Goal: Find specific page/section: Find specific page/section

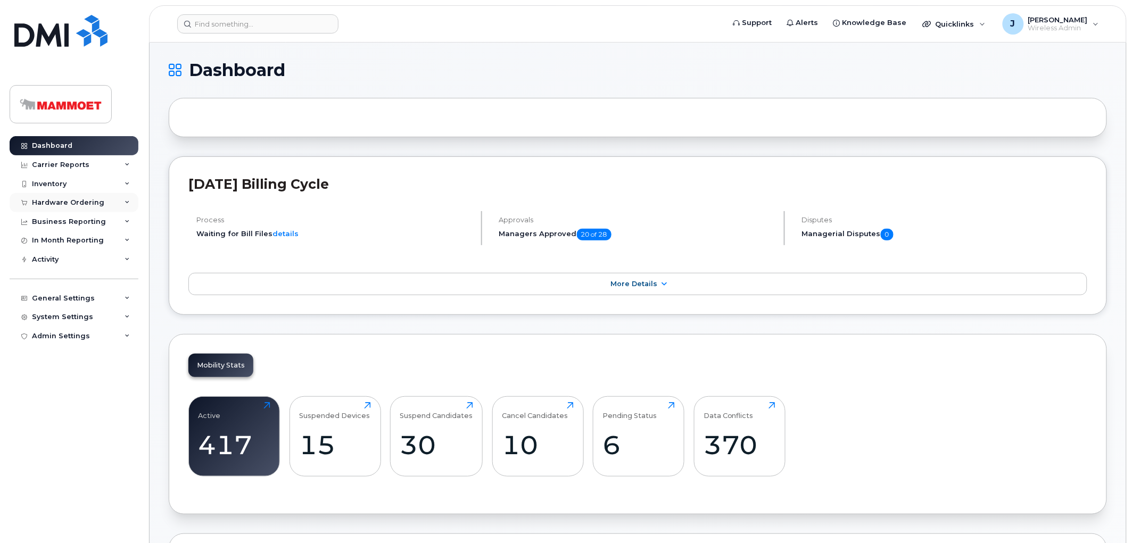
click at [66, 199] on div "Hardware Ordering" at bounding box center [68, 202] width 72 height 9
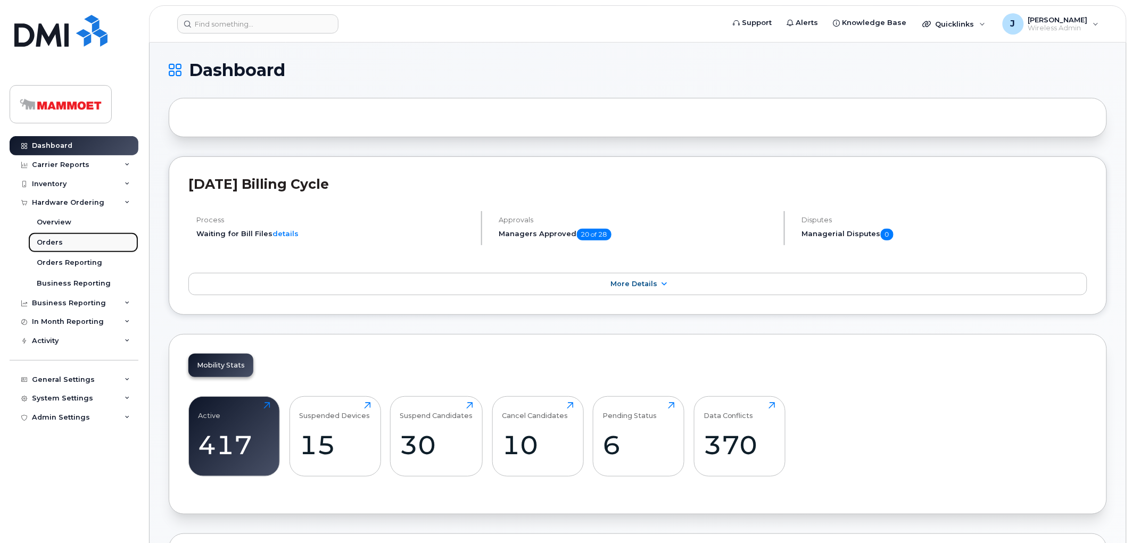
click at [52, 238] on div "Orders" at bounding box center [50, 243] width 26 height 10
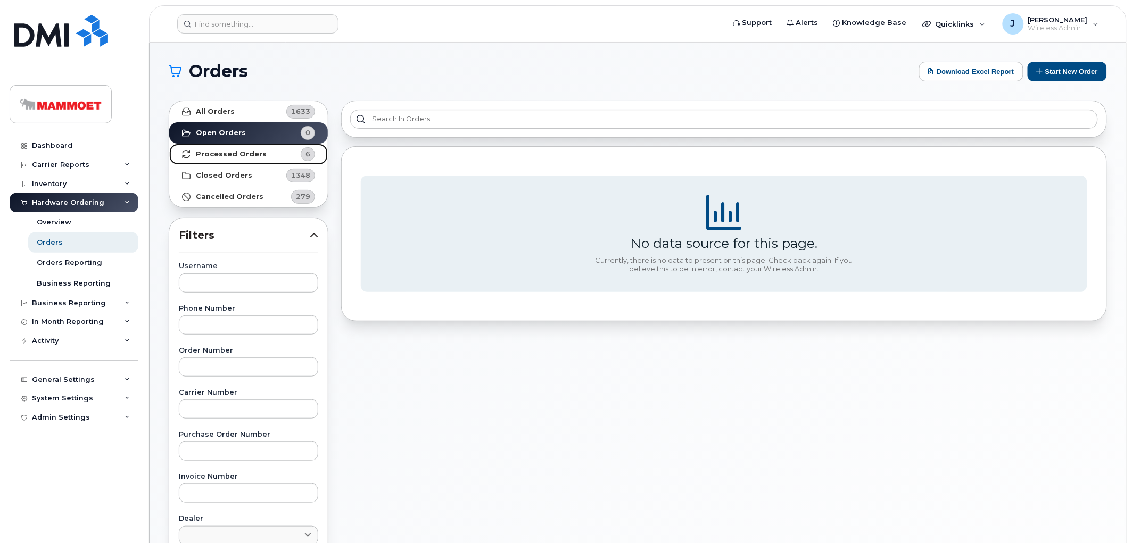
click at [213, 152] on strong "Processed Orders" at bounding box center [231, 154] width 71 height 9
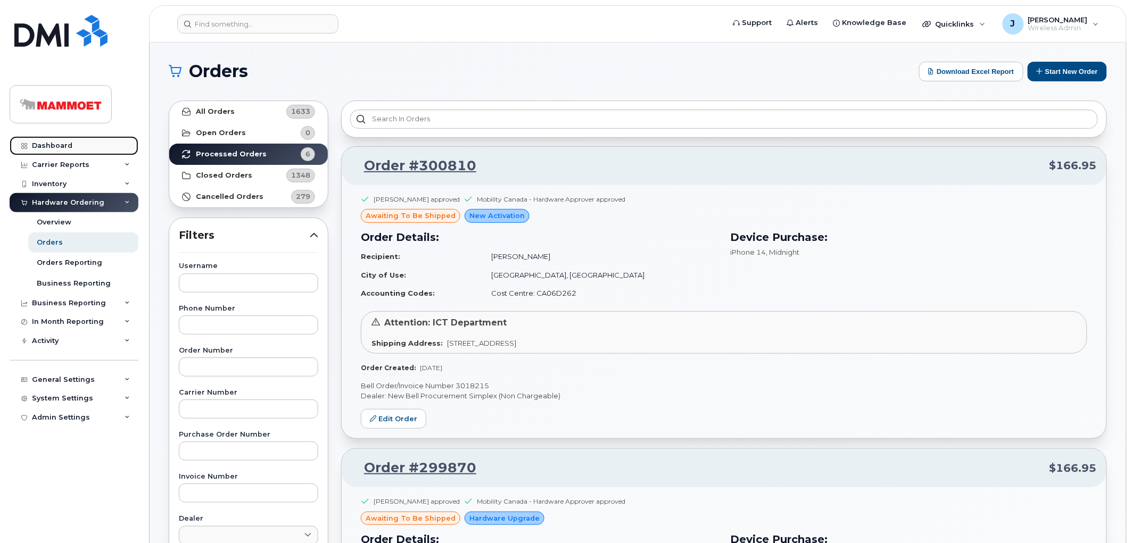
click at [38, 143] on div "Dashboard" at bounding box center [52, 146] width 40 height 9
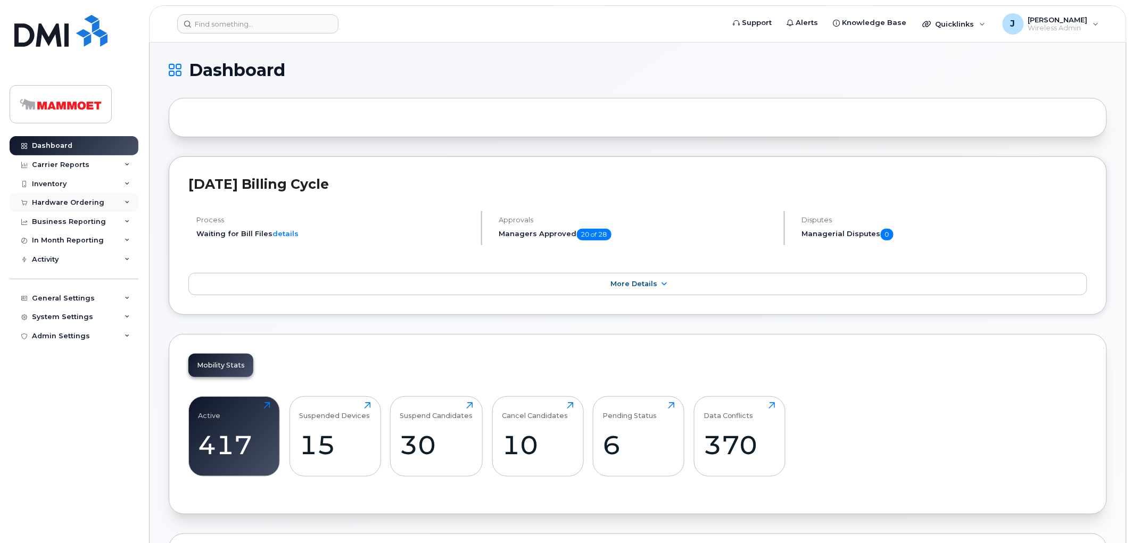
click at [86, 204] on div "Hardware Ordering" at bounding box center [68, 202] width 72 height 9
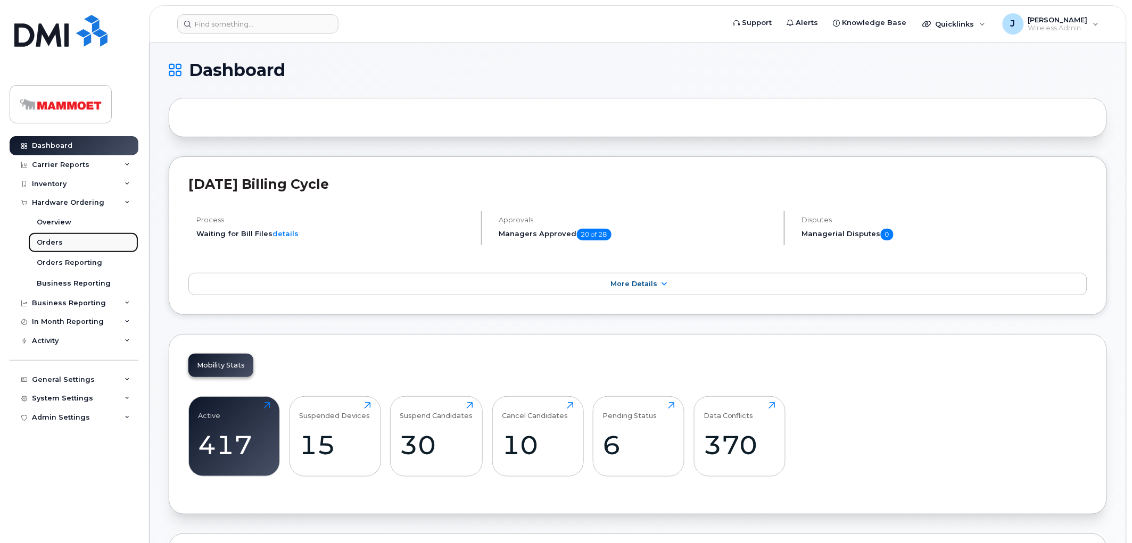
click at [53, 238] on div "Orders" at bounding box center [50, 243] width 26 height 10
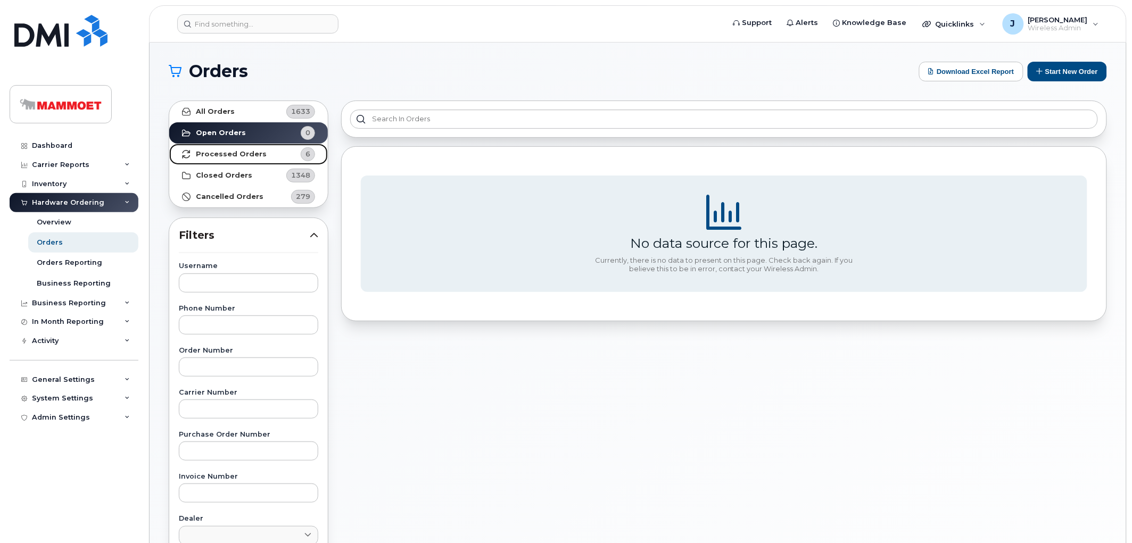
click at [206, 155] on strong "Processed Orders" at bounding box center [231, 154] width 71 height 9
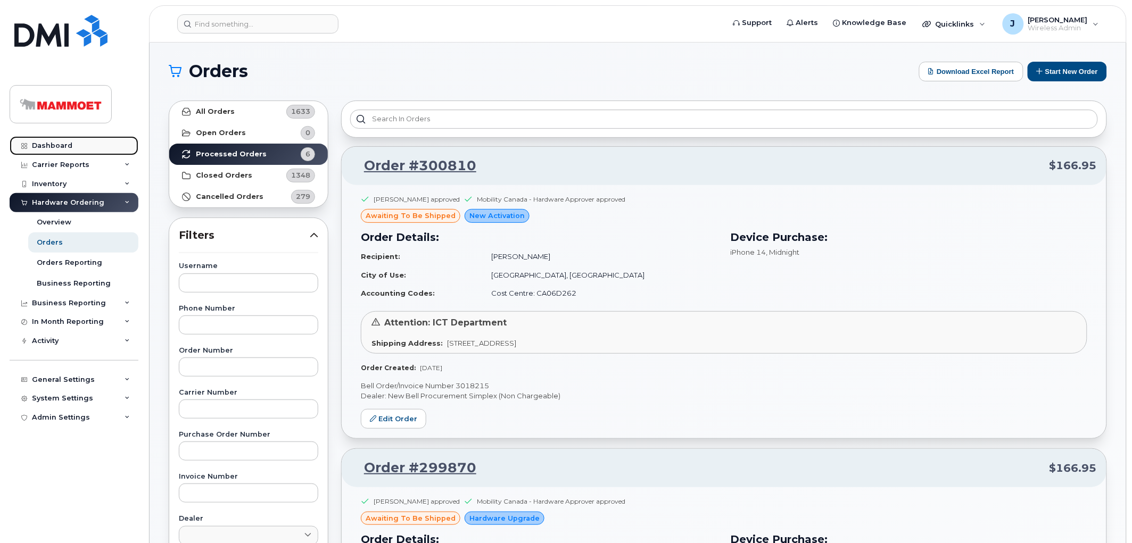
click at [62, 142] on div "Dashboard" at bounding box center [52, 146] width 40 height 9
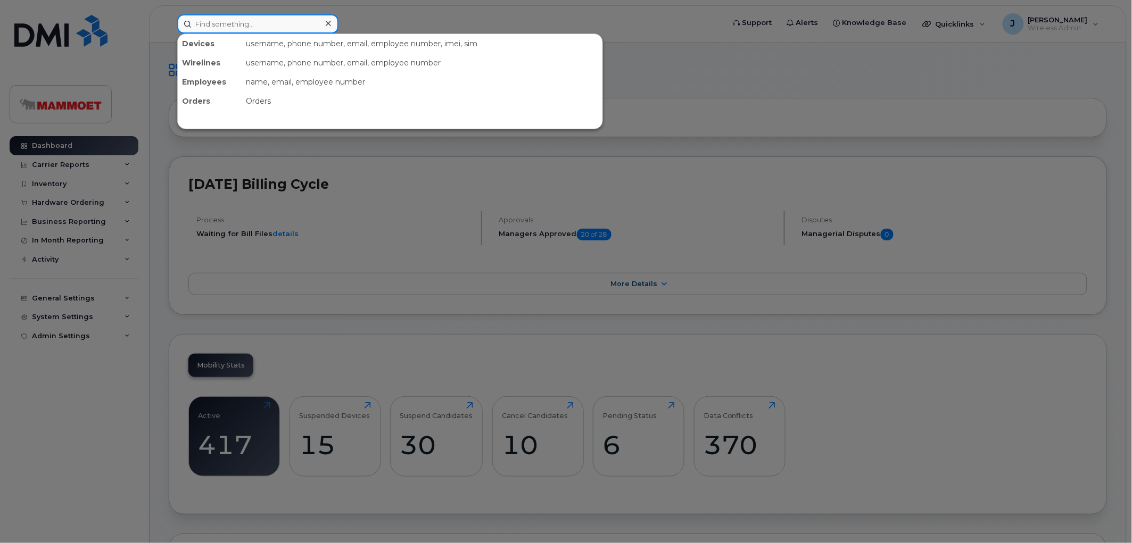
click at [193, 24] on input at bounding box center [257, 23] width 161 height 19
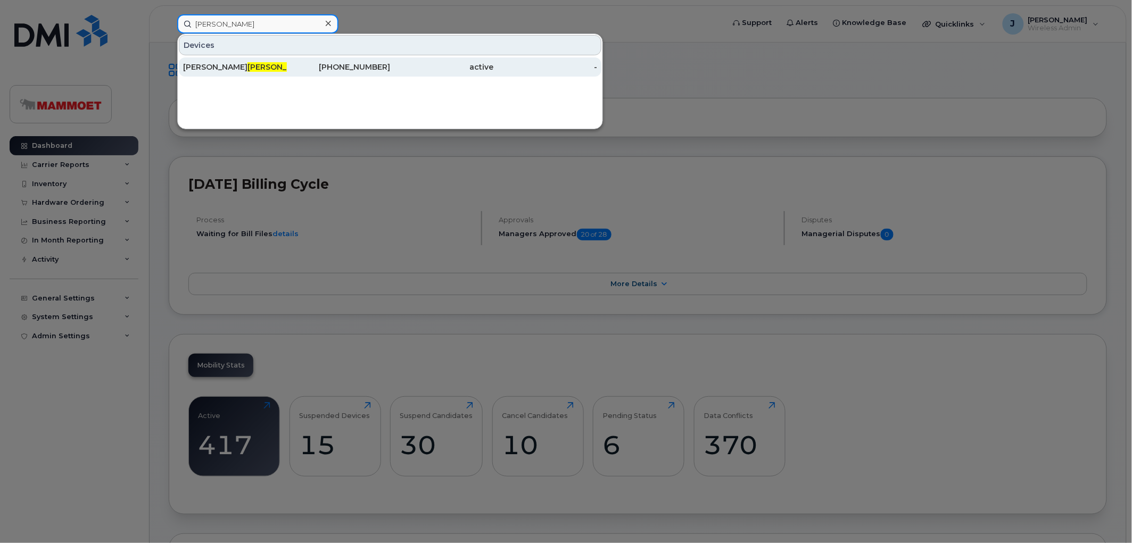
type input "bobo"
click at [248, 63] on div "Stephanie Bobo cel" at bounding box center [235, 67] width 104 height 11
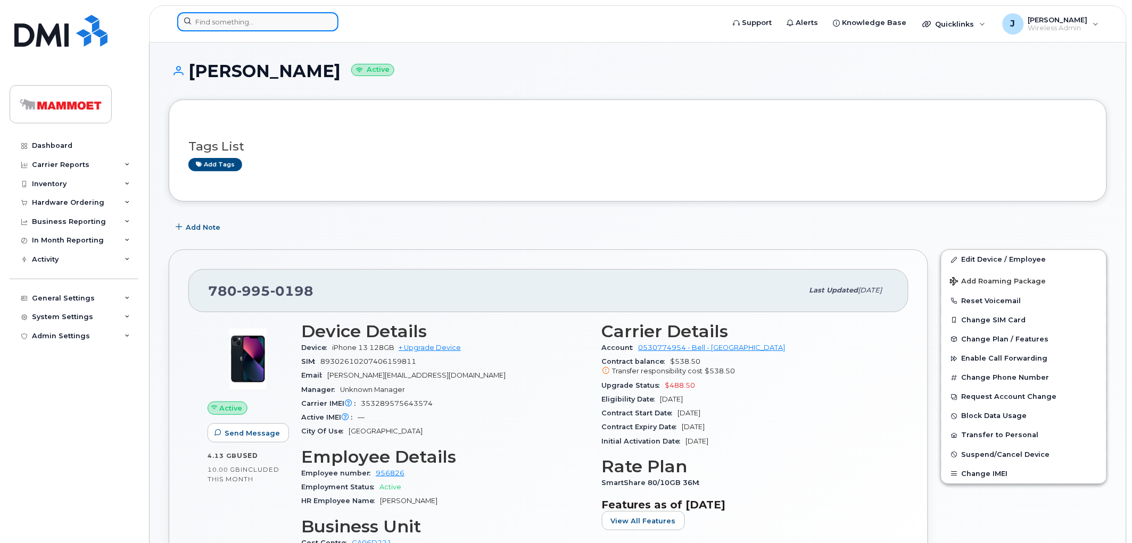
click at [281, 27] on input at bounding box center [257, 21] width 161 height 19
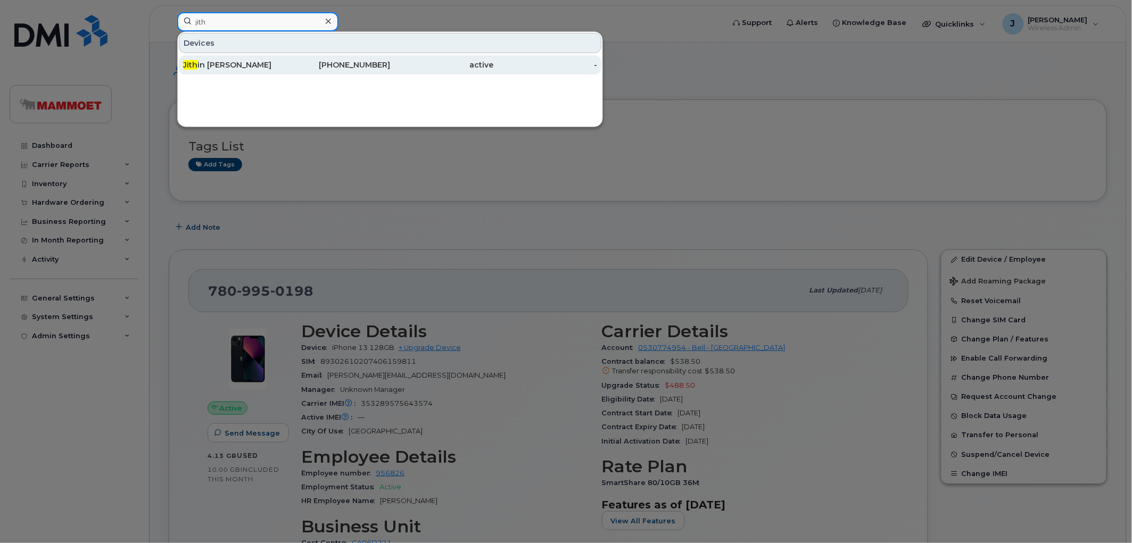
type input "jith"
click at [208, 56] on div "Jith in Joby John" at bounding box center [235, 64] width 104 height 19
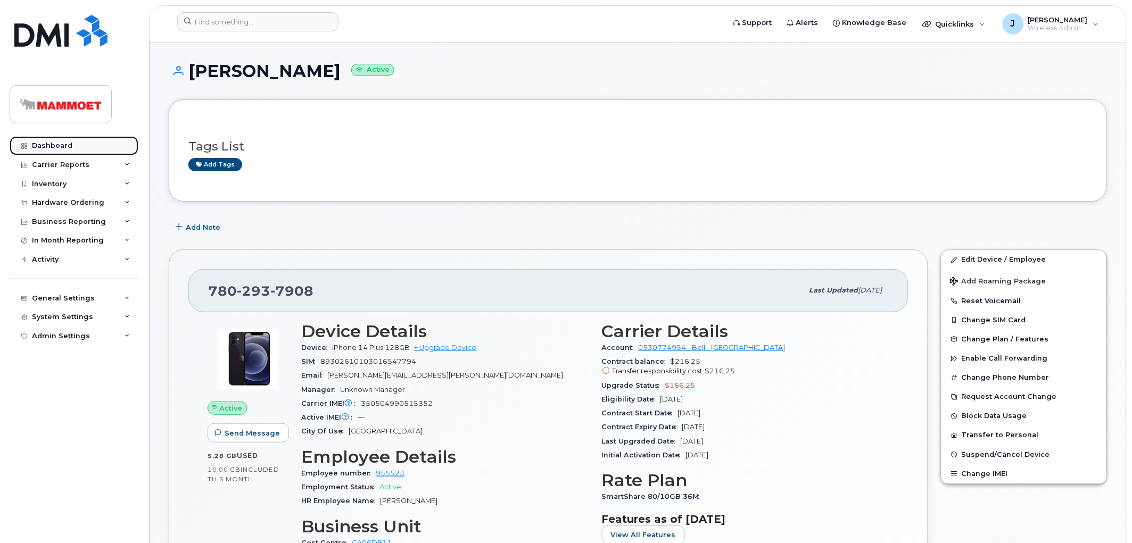
click at [51, 140] on link "Dashboard" at bounding box center [74, 145] width 129 height 19
